Goal: Go to known website: Go to known website

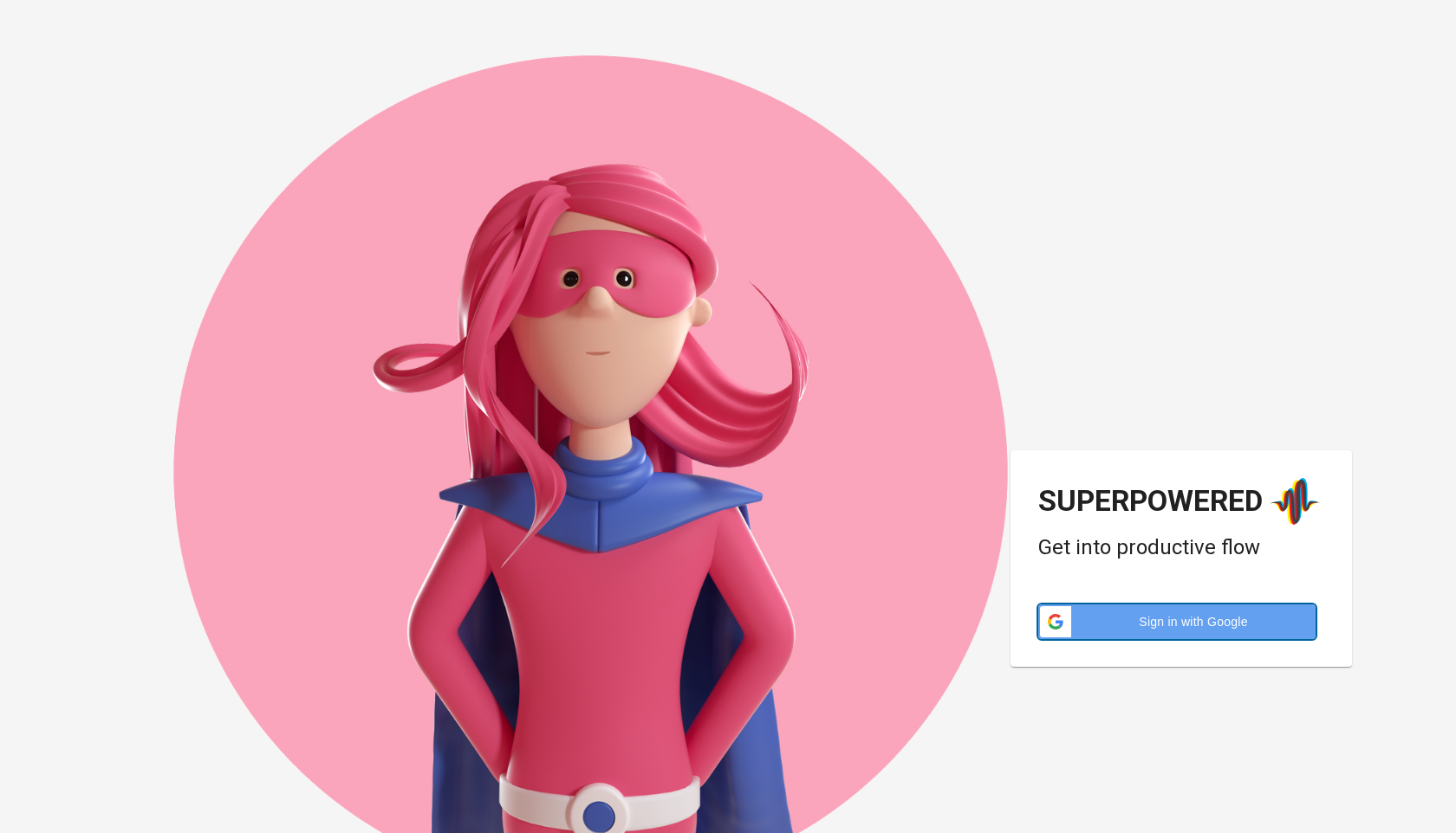
click at [1091, 604] on div "Sign in with Google Sign in with Google. Opens in new tab" at bounding box center [1176, 621] width 256 height 34
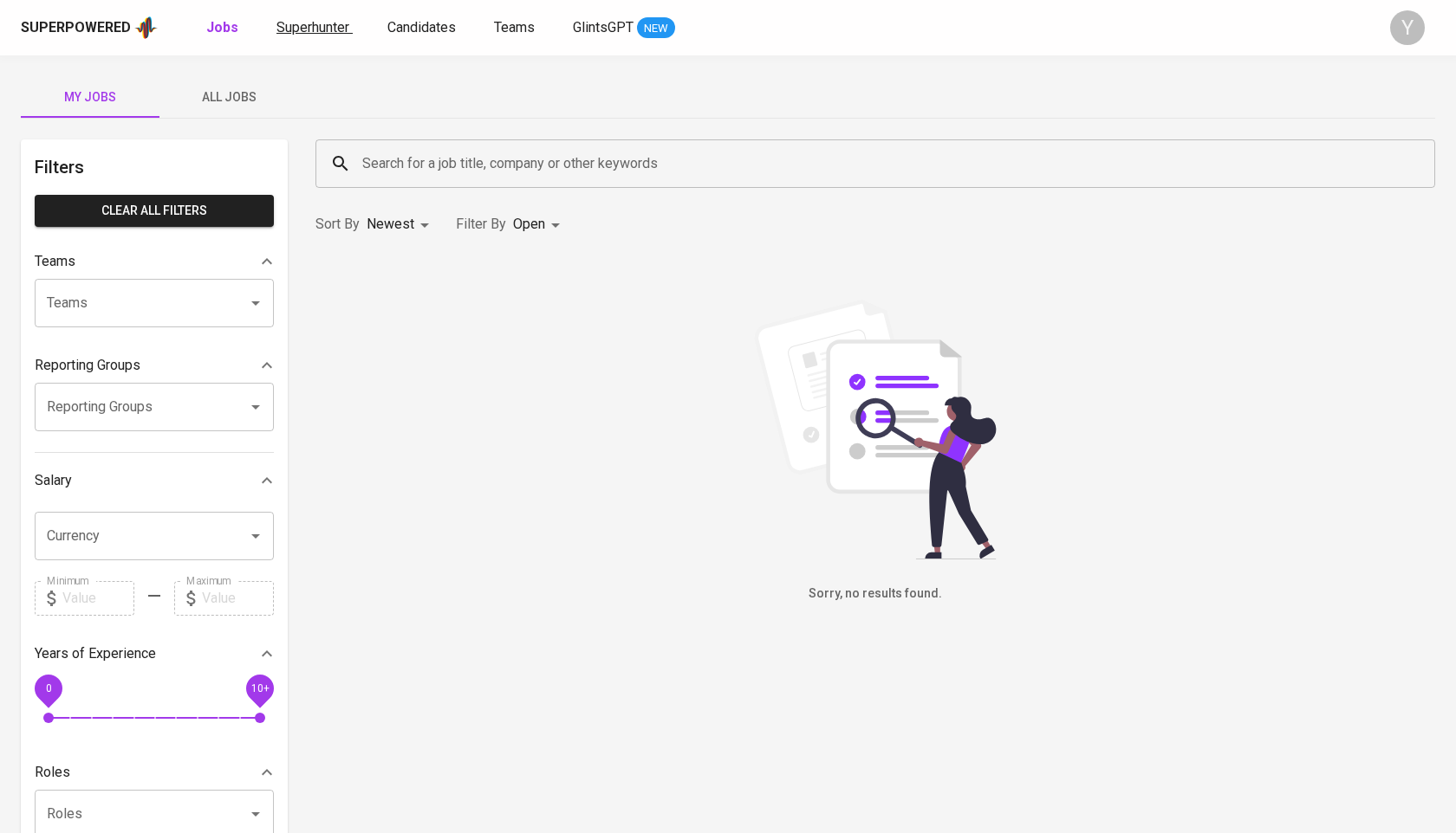
click at [346, 37] on link "Superhunter" at bounding box center [315, 28] width 76 height 22
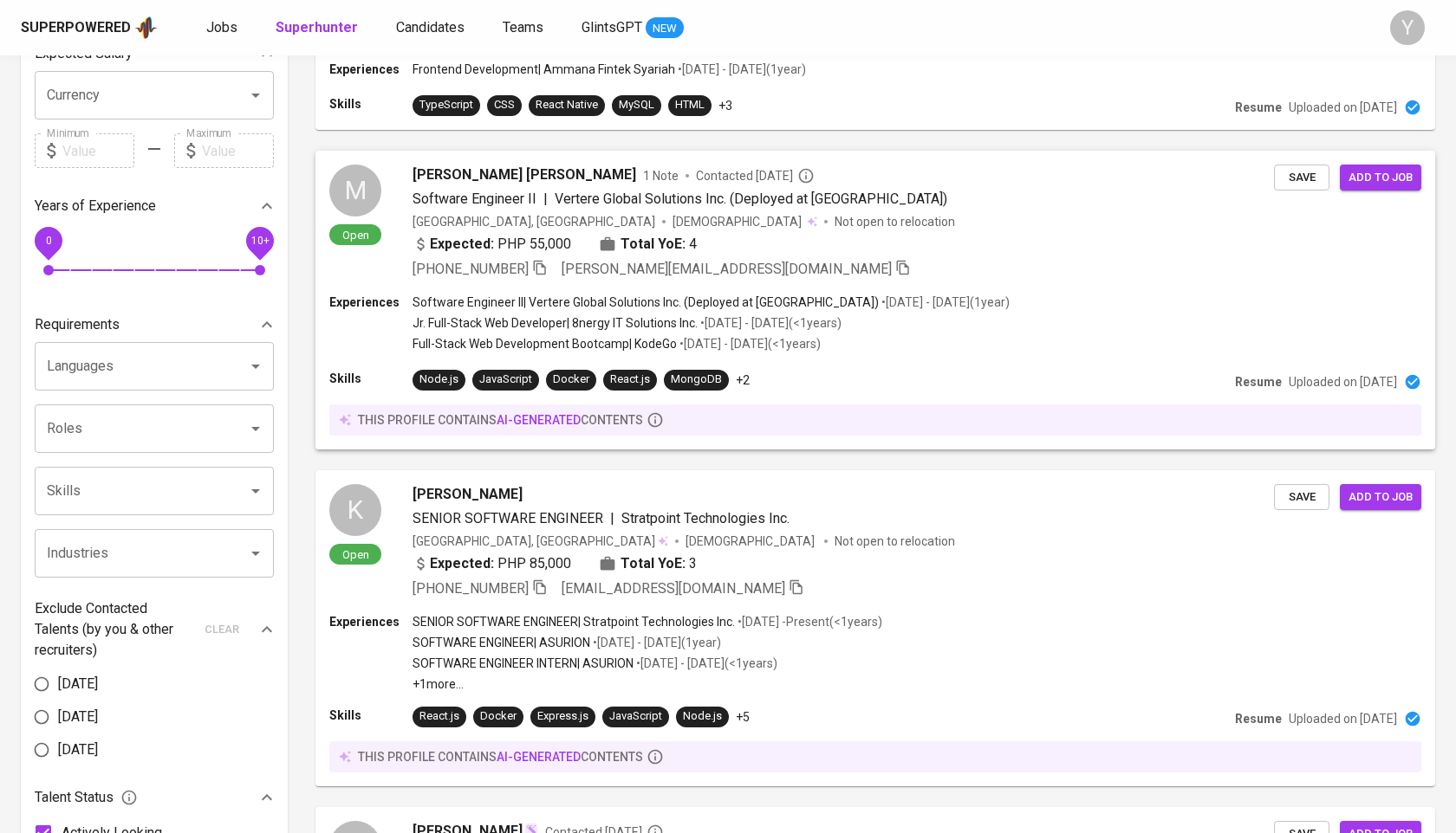
scroll to position [596, 0]
